Goal: Feedback & Contribution: Submit feedback/report problem

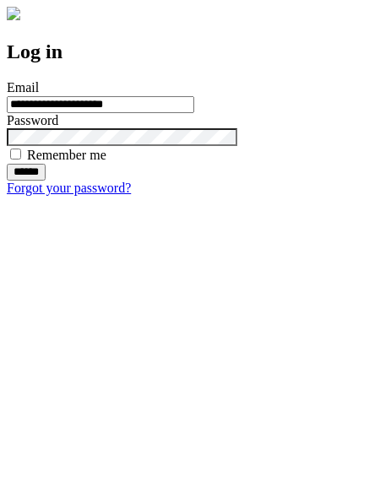
type input "**********"
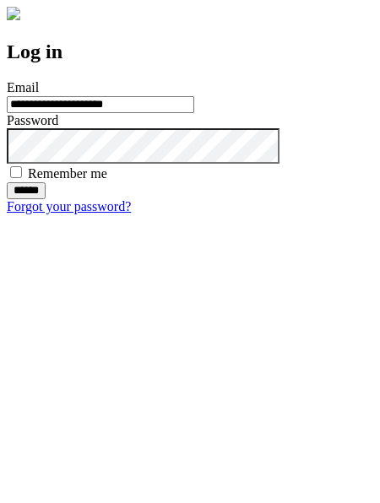
click at [46, 199] on input "******" at bounding box center [26, 190] width 39 height 17
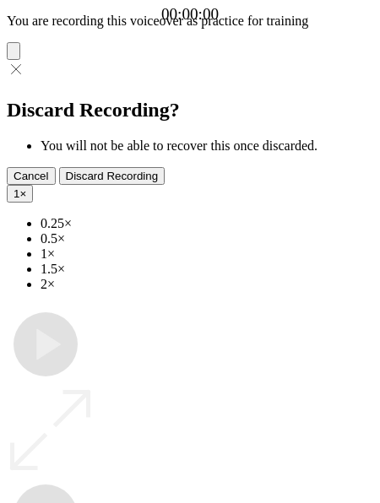
type input "**********"
